Goal: Task Accomplishment & Management: Manage account settings

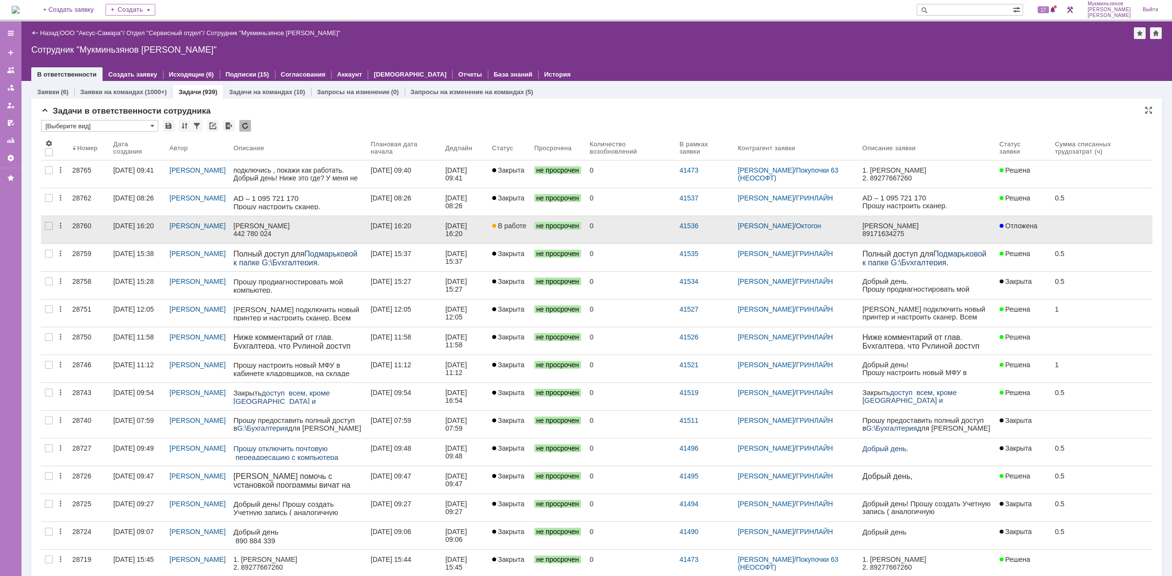
click at [465, 227] on div "[DATE] 16:20" at bounding box center [456, 230] width 23 height 16
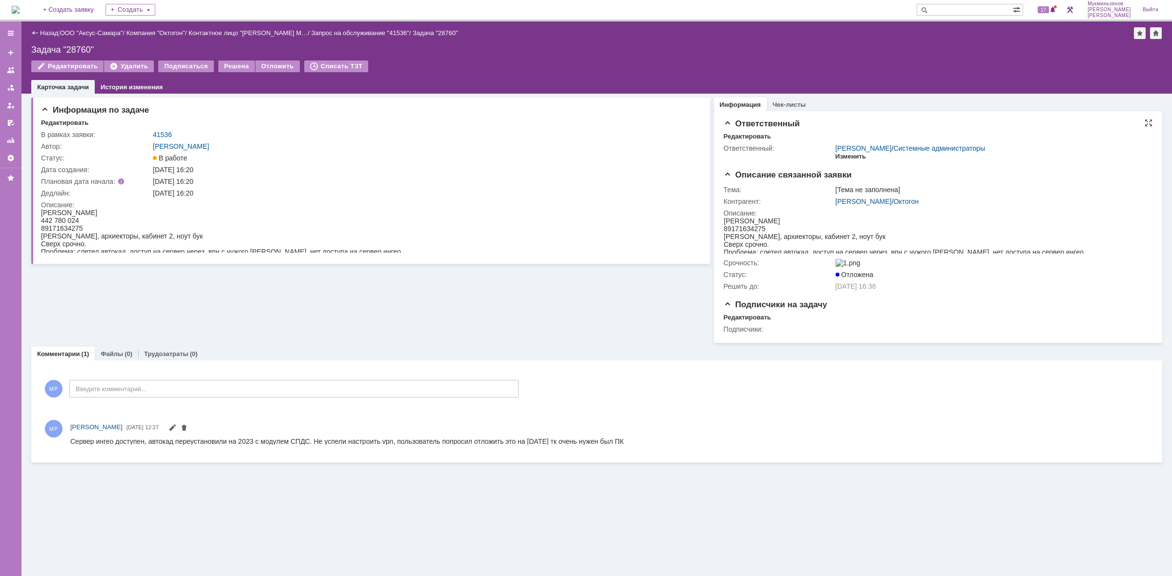
click at [841, 157] on div "Изменить" at bounding box center [850, 157] width 31 height 8
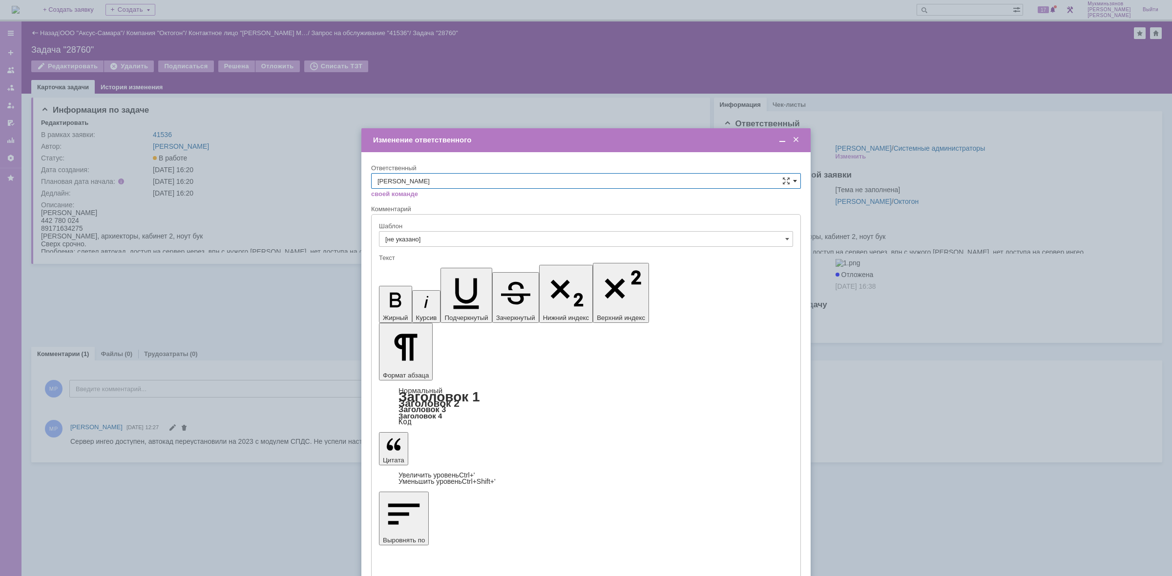
click at [794, 177] on span at bounding box center [795, 181] width 4 height 8
click at [433, 265] on span "[PERSON_NAME]" at bounding box center [585, 263] width 417 height 8
type input "[PERSON_NAME]"
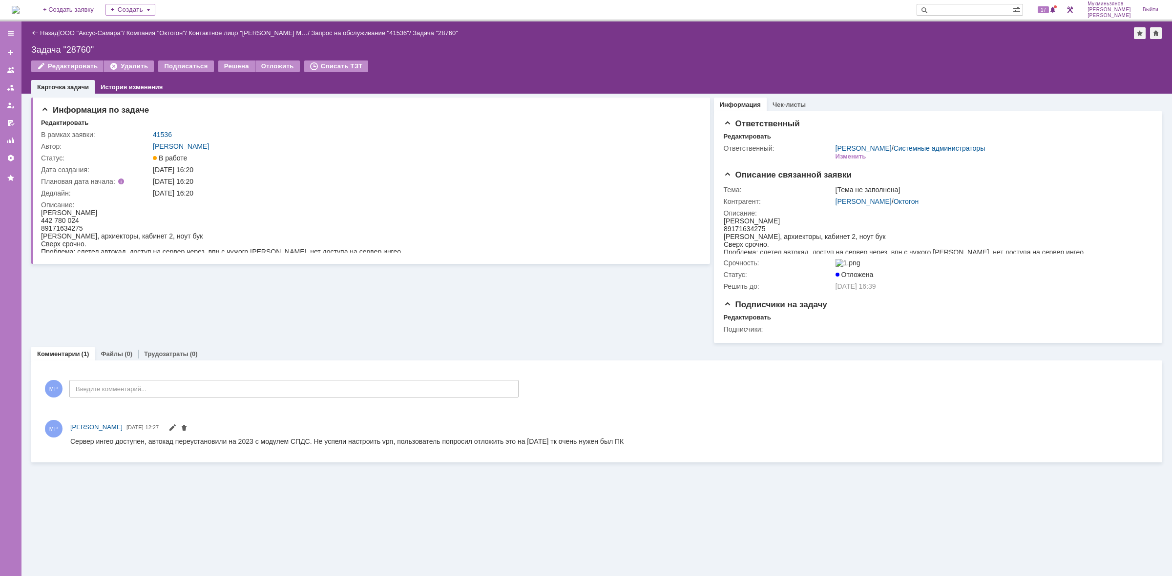
click at [20, 10] on img at bounding box center [16, 10] width 8 height 8
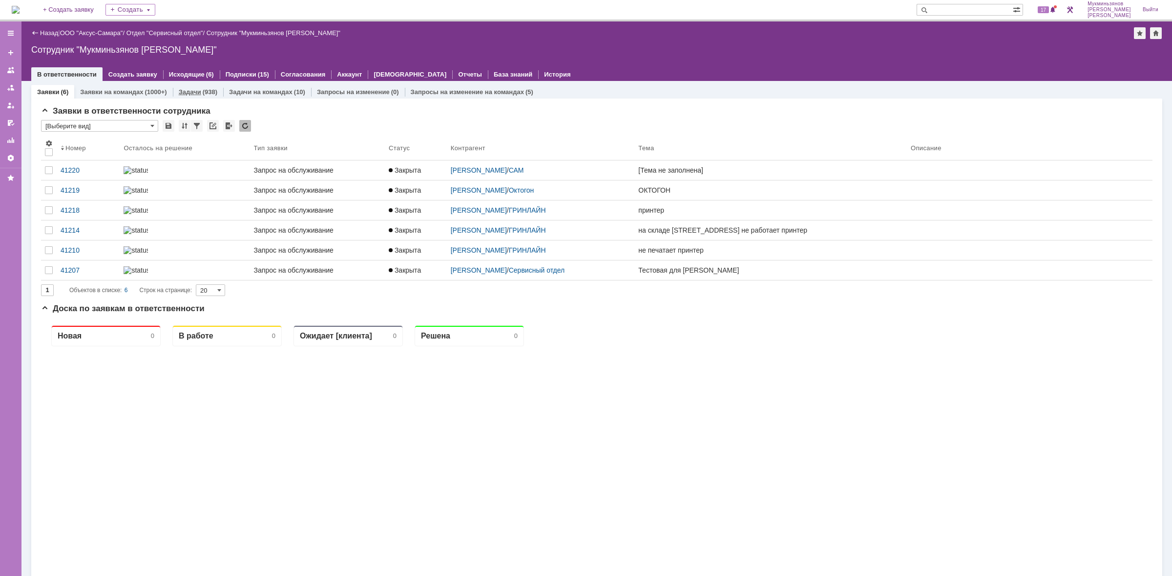
click at [213, 93] on div "(938)" at bounding box center [210, 91] width 15 height 7
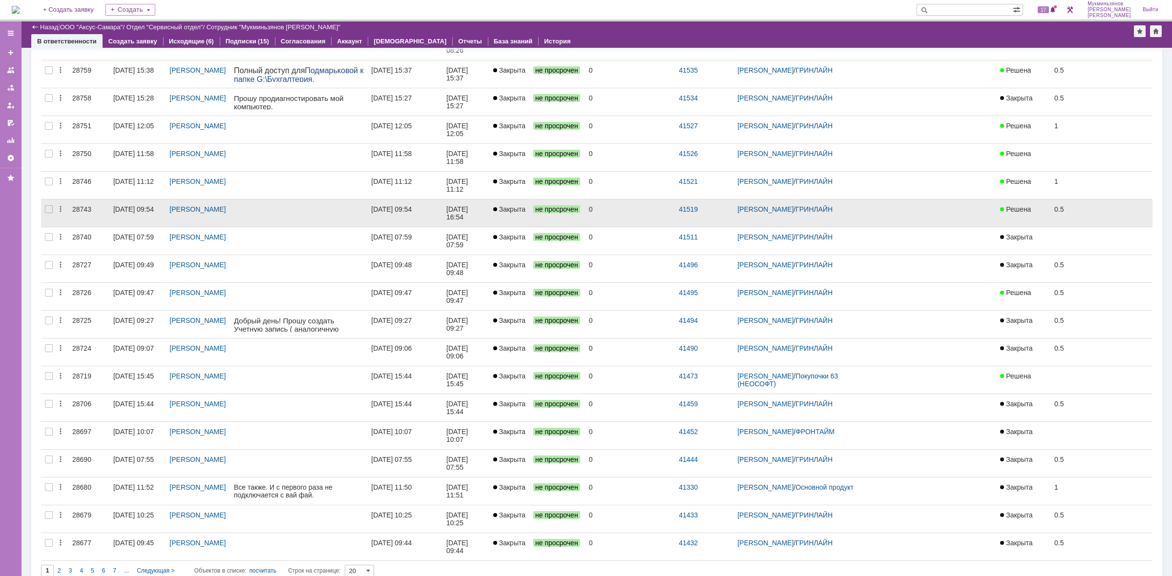
scroll to position [74, 0]
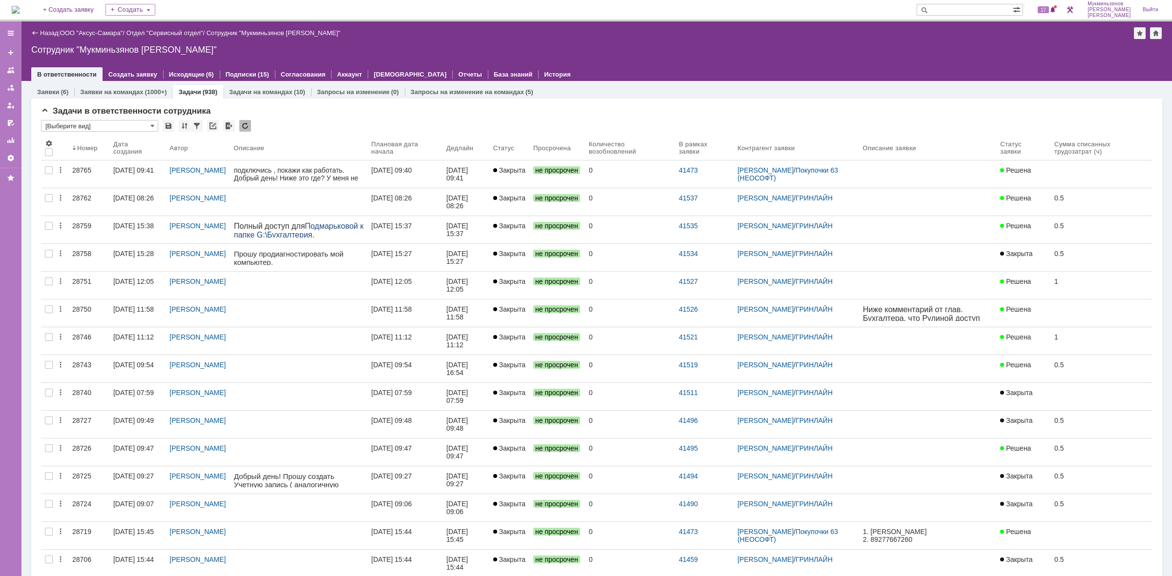
click at [20, 10] on img at bounding box center [16, 10] width 8 height 8
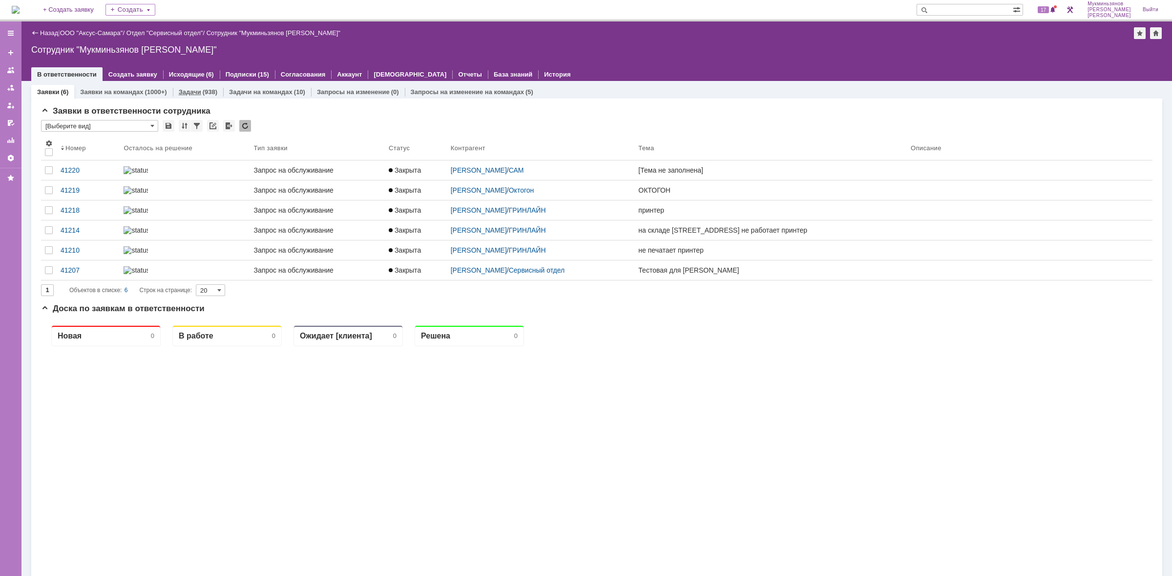
click at [199, 87] on div "Задачи (938)" at bounding box center [198, 92] width 50 height 14
